Goal: Task Accomplishment & Management: Manage account settings

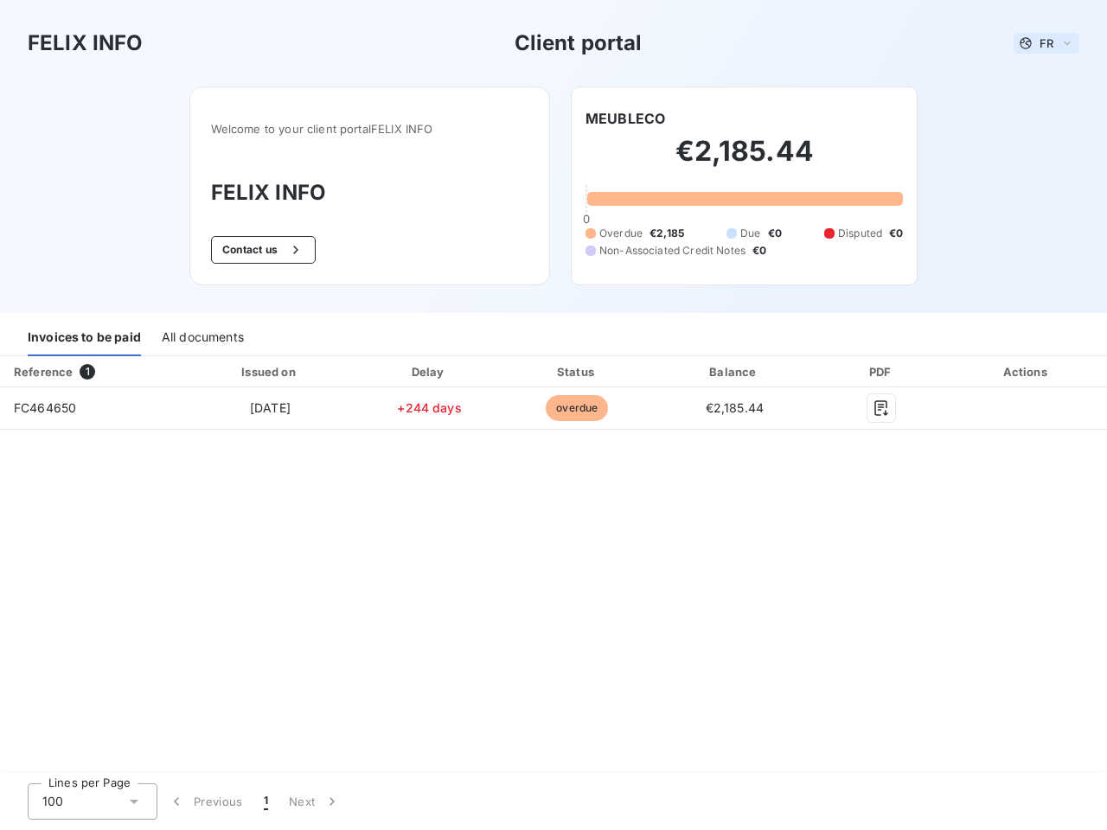
click at [1047, 43] on span "FR" at bounding box center [1047, 43] width 14 height 14
click at [260, 250] on button "Contact us" at bounding box center [263, 250] width 105 height 28
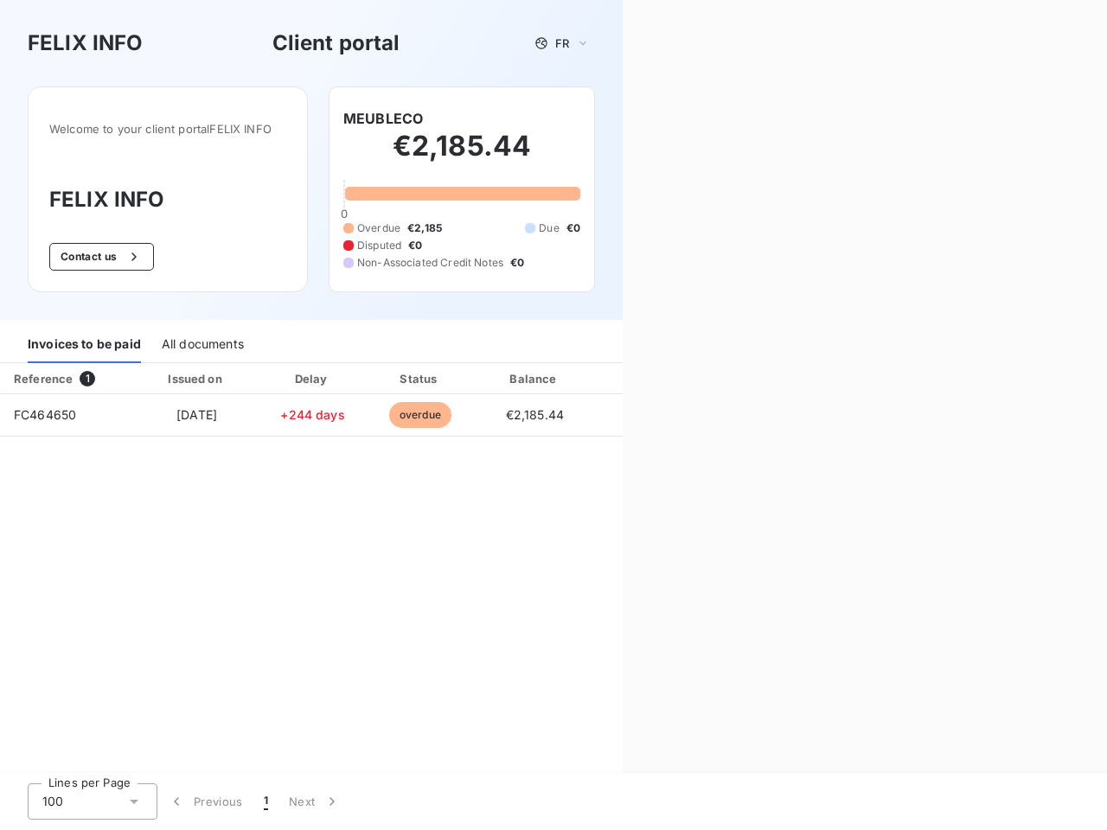
click at [625, 119] on div "Contact us Fill out the form below, and a member of our team will get back to y…" at bounding box center [865, 415] width 484 height 830
click at [84, 338] on div "Invoices to be paid" at bounding box center [84, 345] width 113 height 36
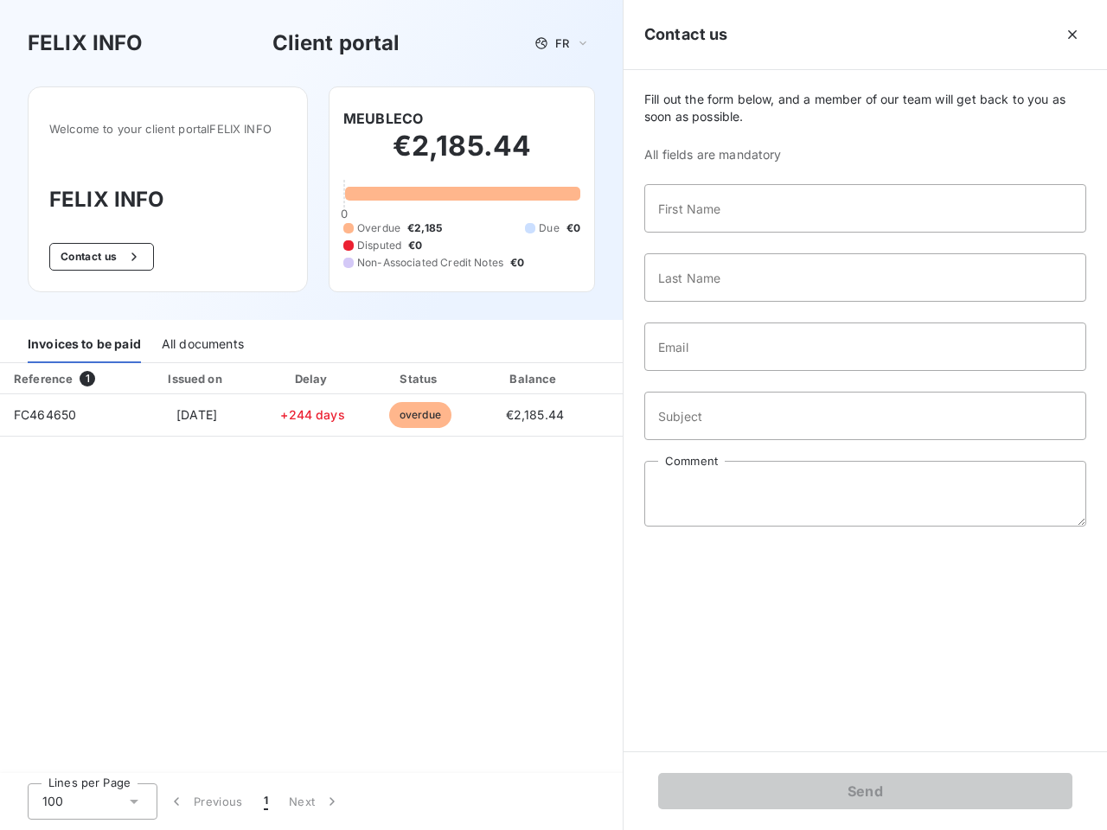
click at [202, 338] on div "All documents" at bounding box center [203, 345] width 82 height 36
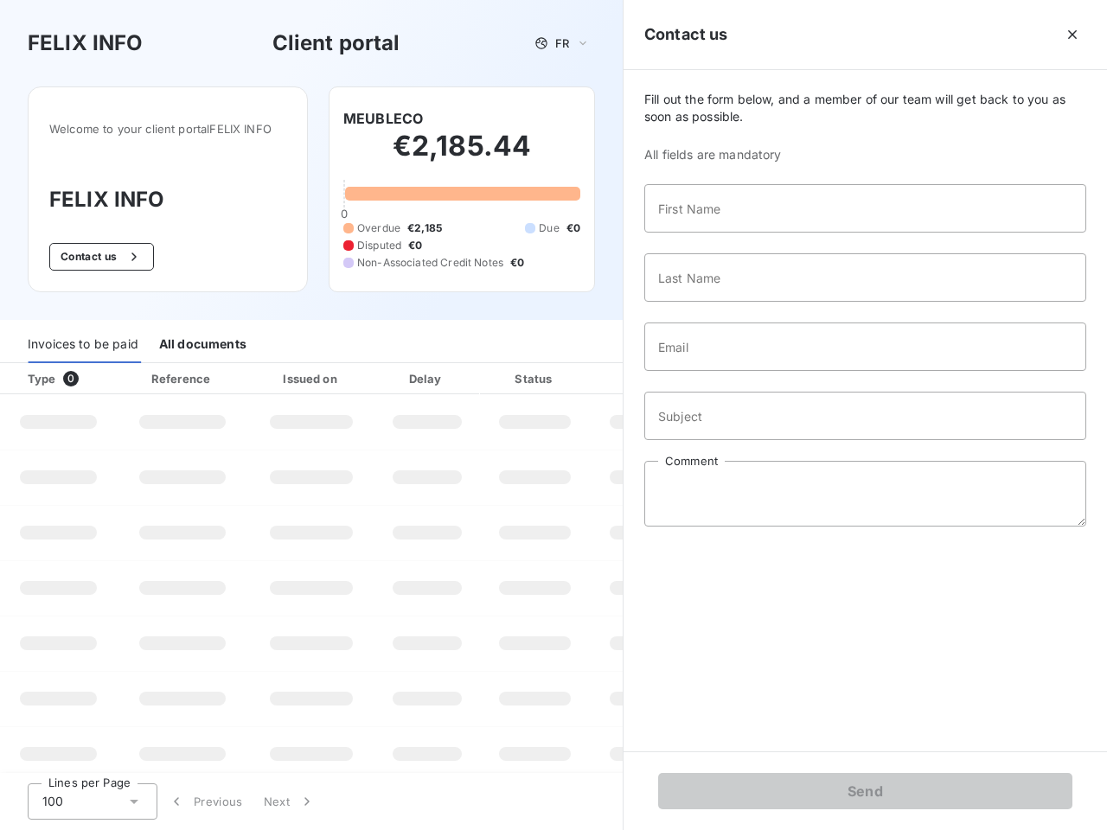
click at [91, 372] on div "Type 0" at bounding box center [65, 378] width 96 height 17
click at [269, 372] on div "Issued on" at bounding box center [311, 378] width 119 height 17
click at [429, 372] on div "Delay" at bounding box center [427, 378] width 99 height 17
click at [577, 372] on div at bounding box center [577, 378] width 17 height 17
click at [734, 372] on div "Fill out the form below, and a member of our team will get back to you as soon …" at bounding box center [866, 411] width 484 height 682
